Goal: Use online tool/utility: Use online tool/utility

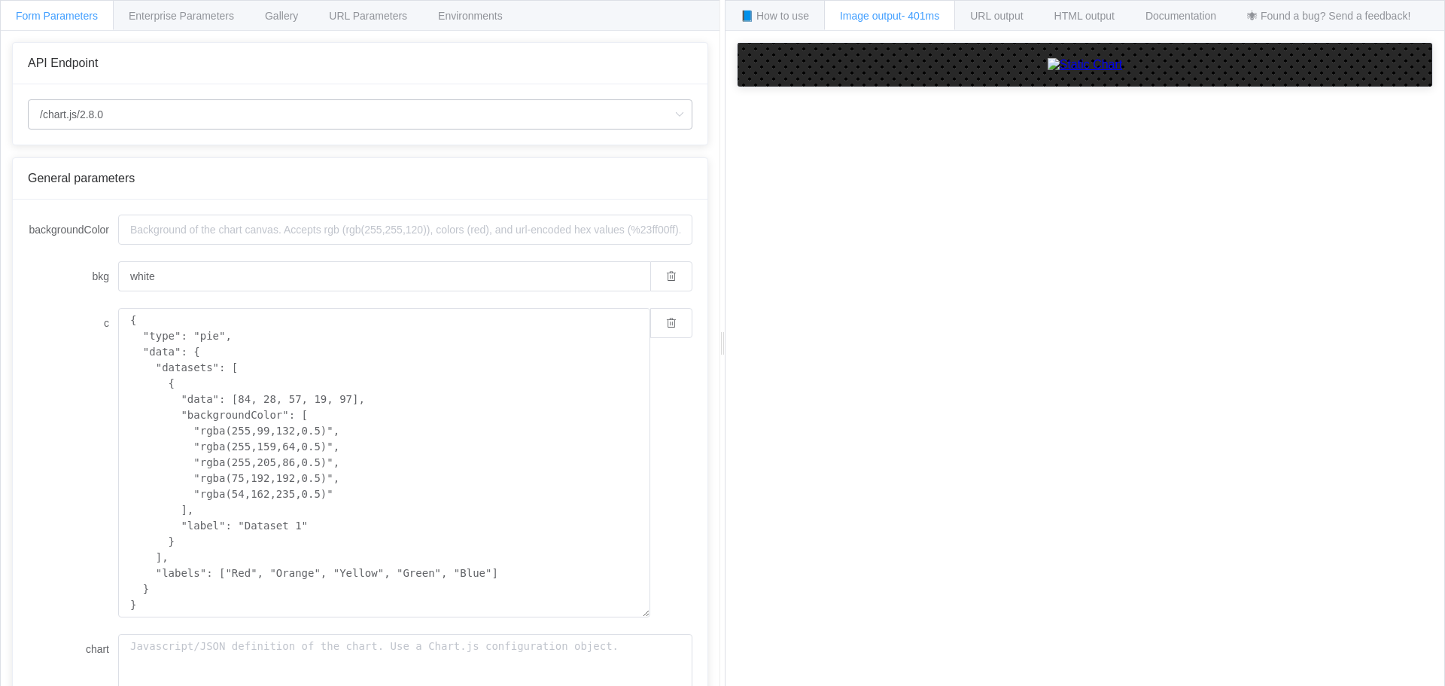
click at [670, 115] on icon at bounding box center [679, 114] width 19 height 30
click at [218, 21] on span "Enterprise Parameters" at bounding box center [181, 16] width 105 height 12
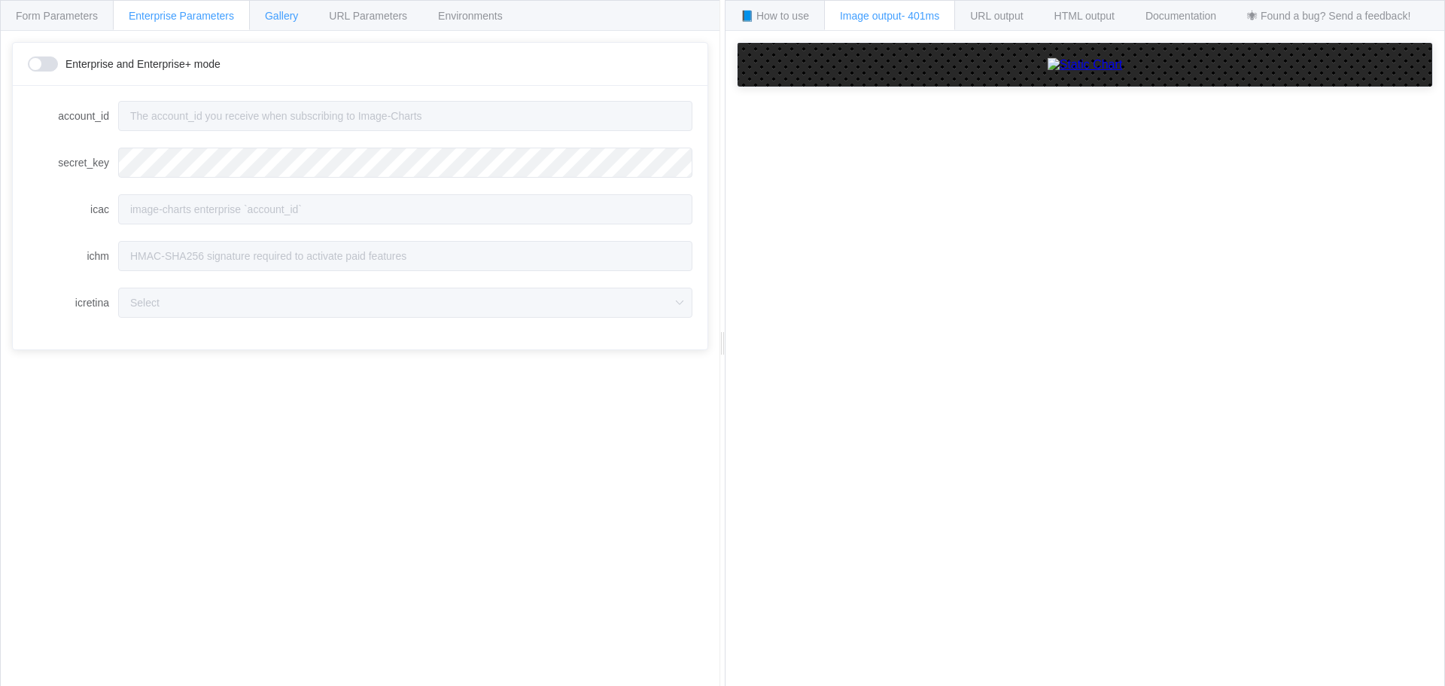
click at [304, 19] on div "Gallery" at bounding box center [281, 15] width 65 height 30
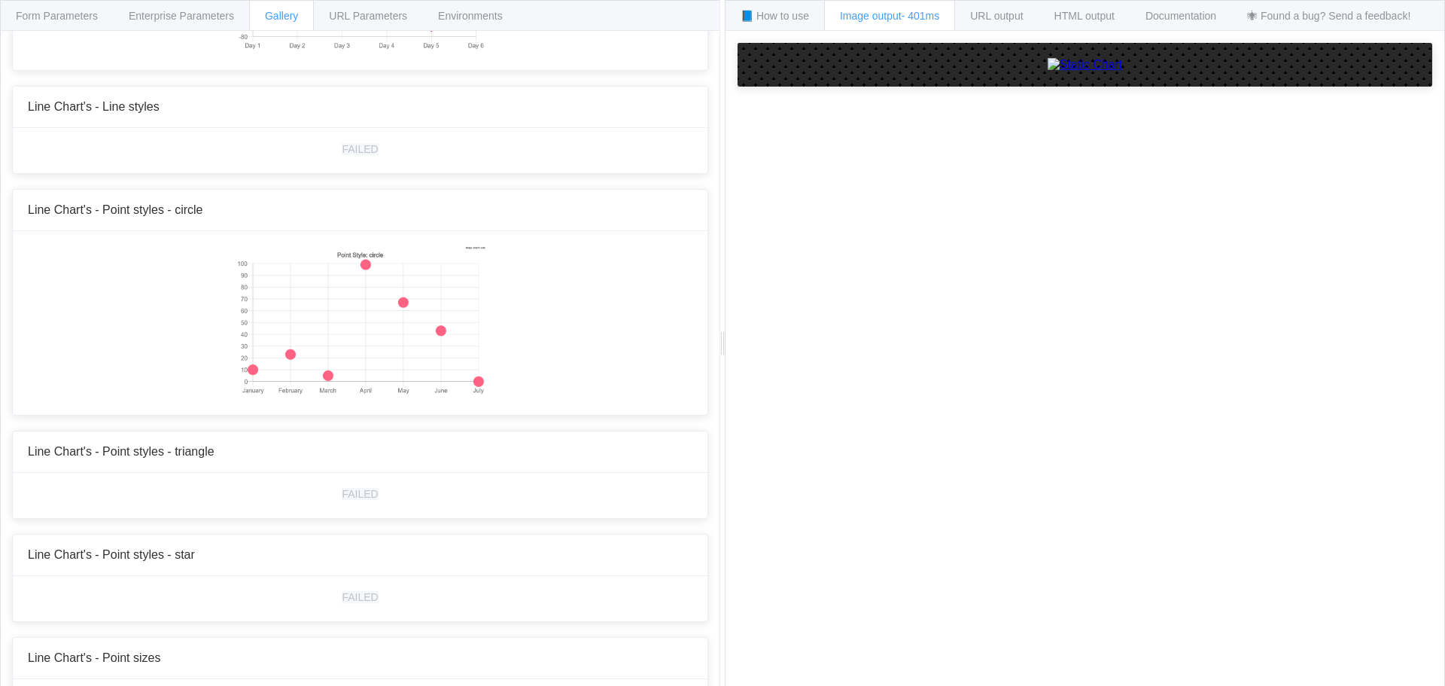
scroll to position [1581, 0]
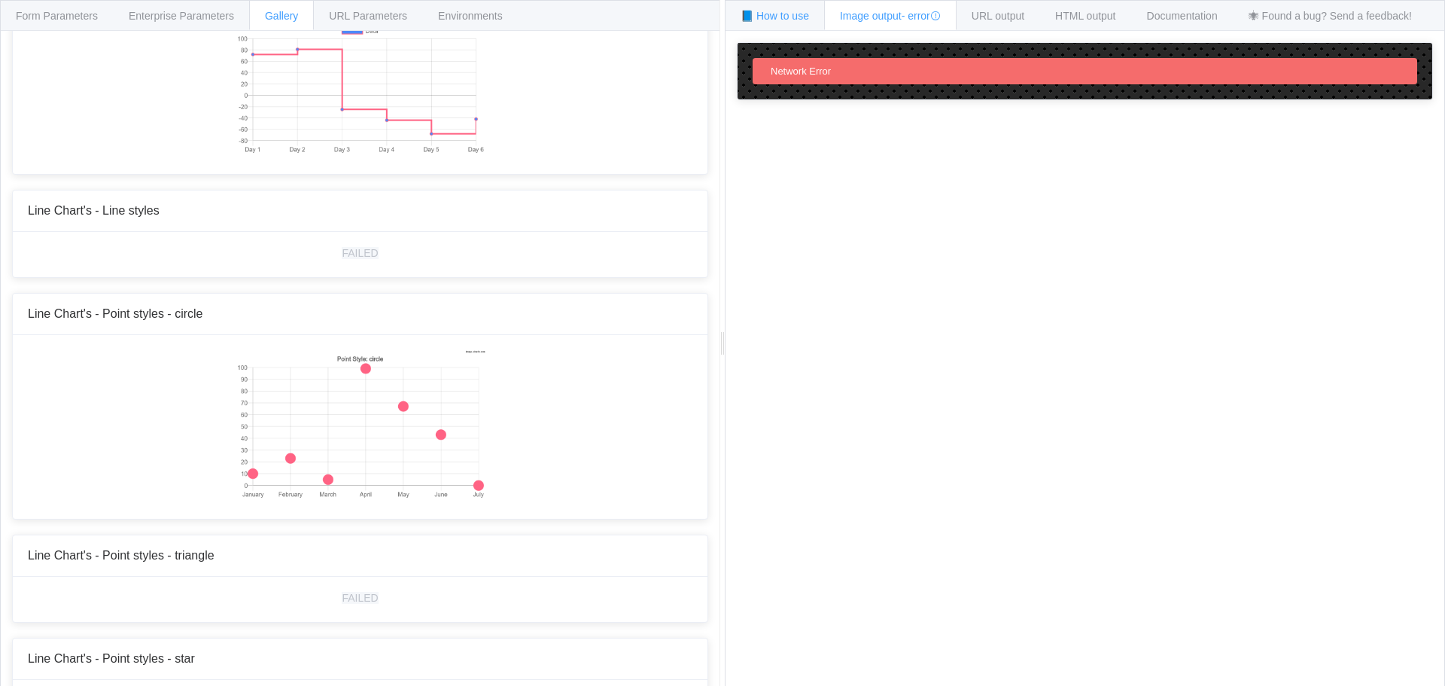
click at [805, 17] on span "📘 How to use" at bounding box center [775, 16] width 69 height 12
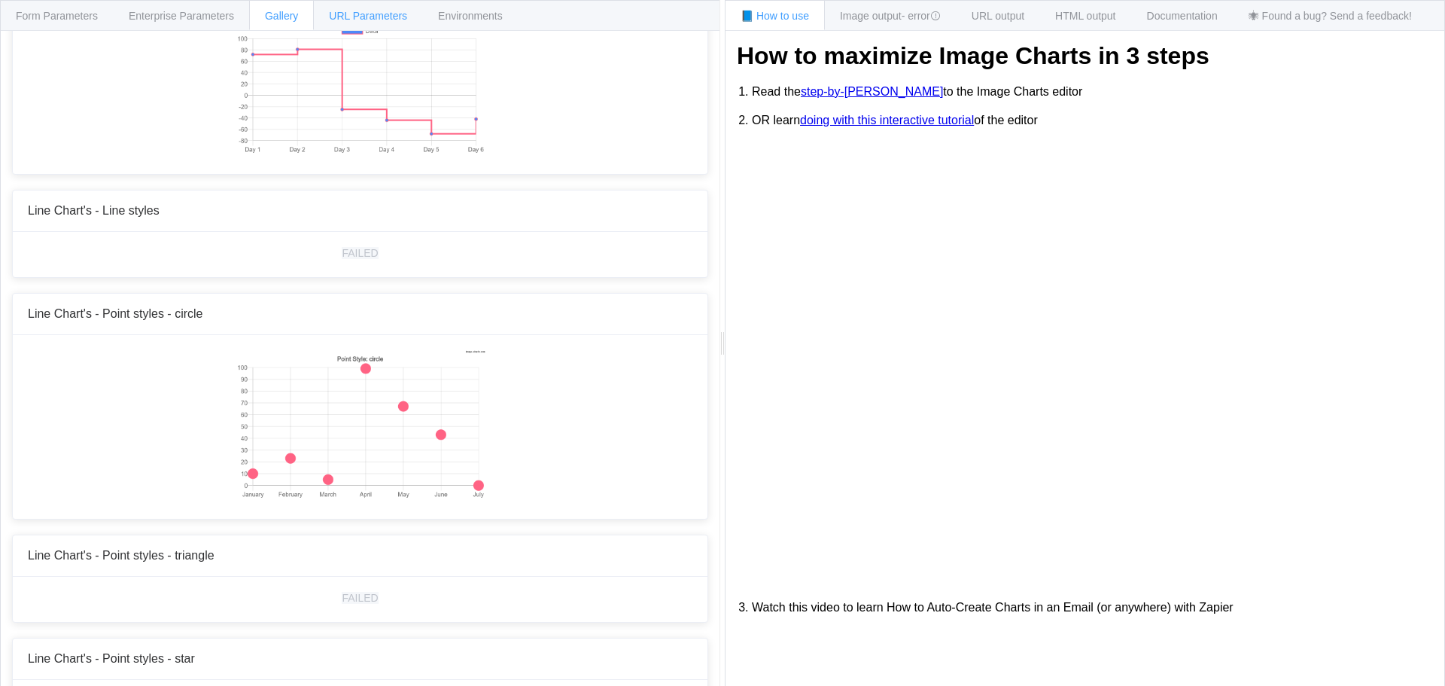
click at [370, 24] on div "URL Parameters" at bounding box center [368, 15] width 110 height 30
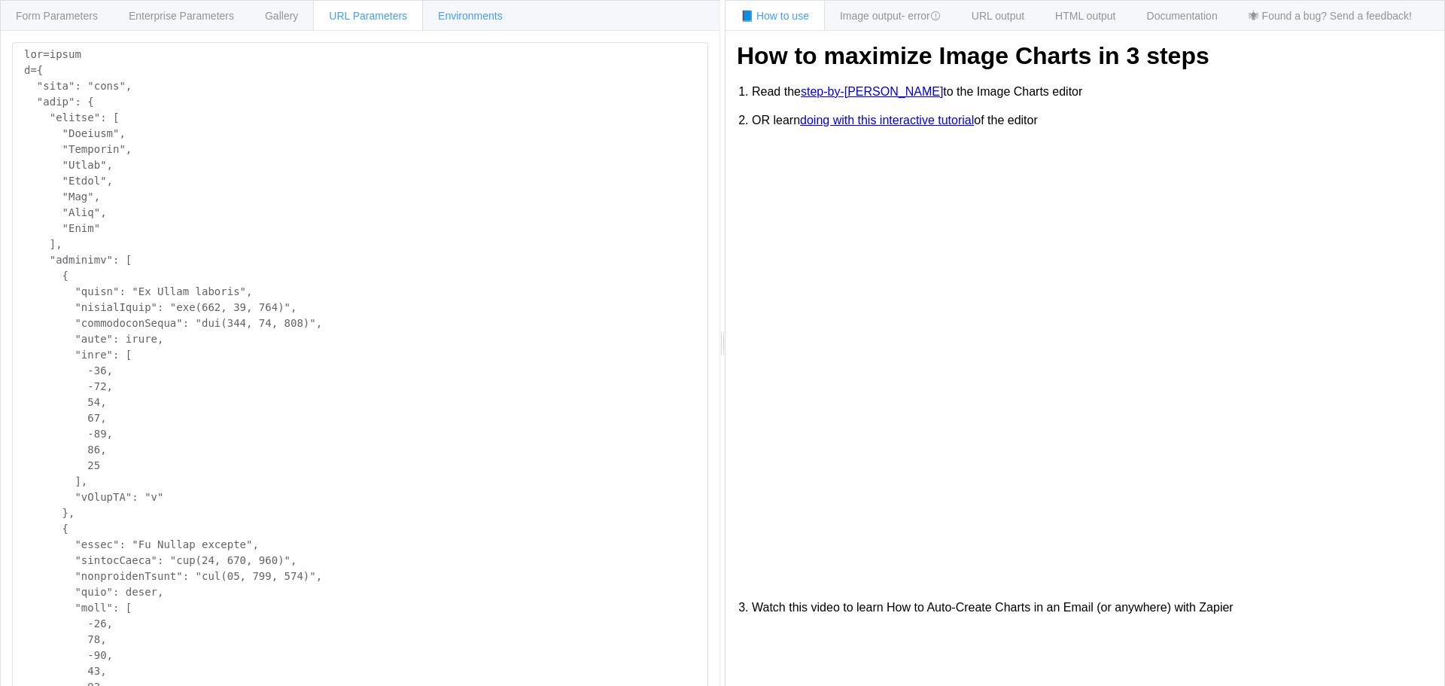
click at [477, 13] on span "Environments" at bounding box center [470, 16] width 65 height 12
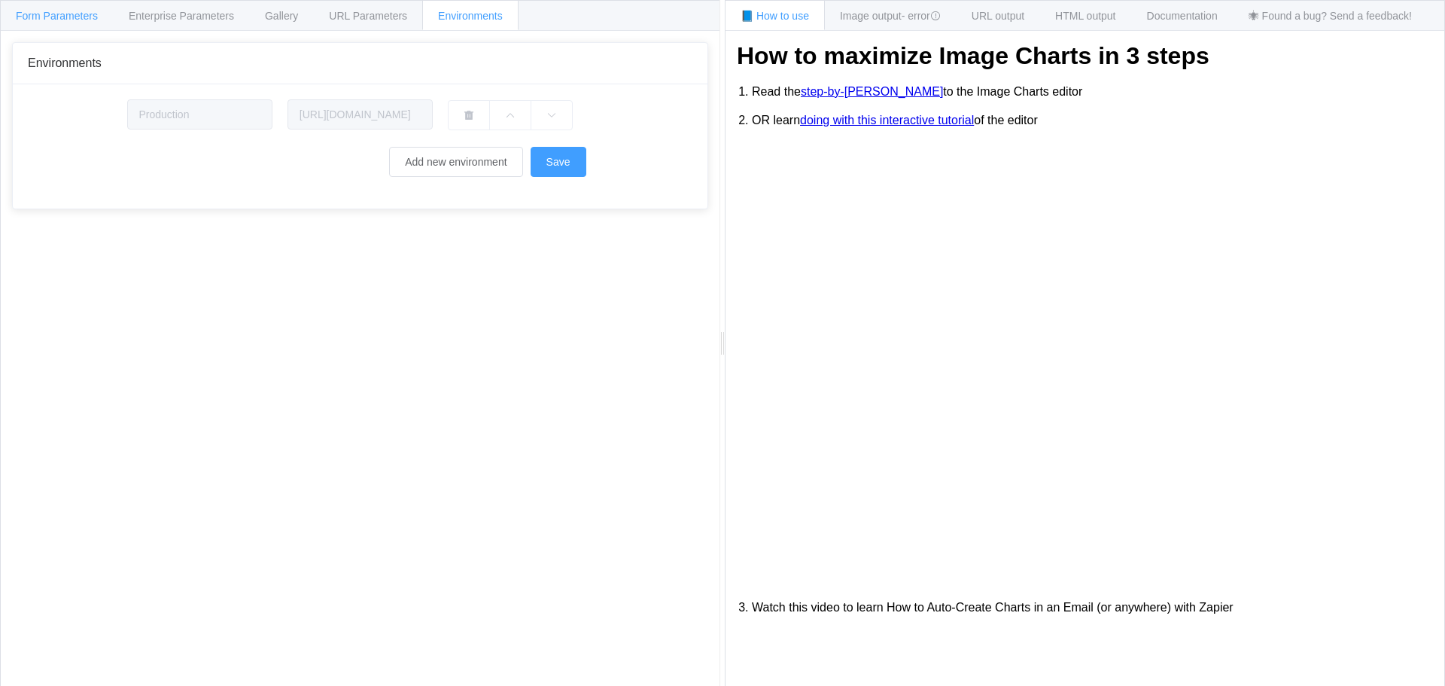
click at [69, 13] on span "Form Parameters" at bounding box center [57, 16] width 82 height 12
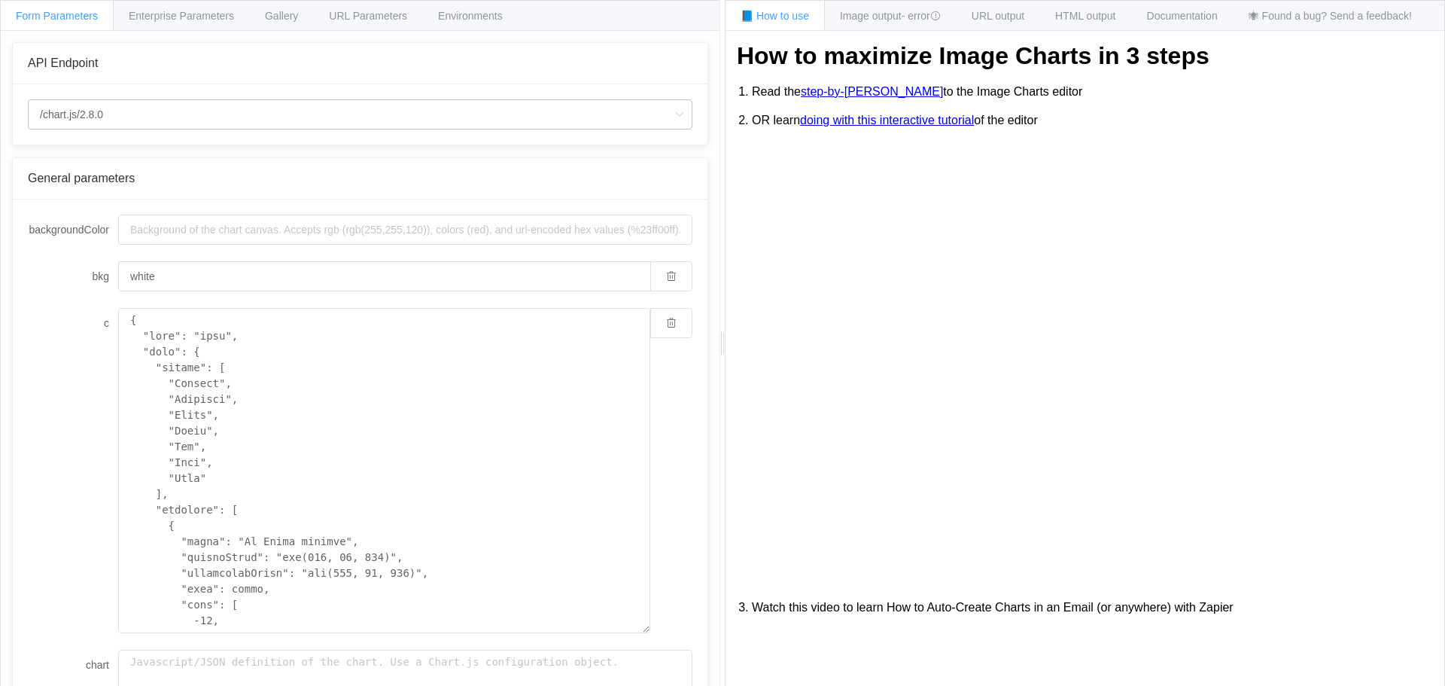
click at [673, 109] on icon at bounding box center [679, 114] width 19 height 30
click at [81, 154] on li "/chart" at bounding box center [360, 157] width 663 height 26
type input "/chart"
type input "20"
